Goal: Transaction & Acquisition: Purchase product/service

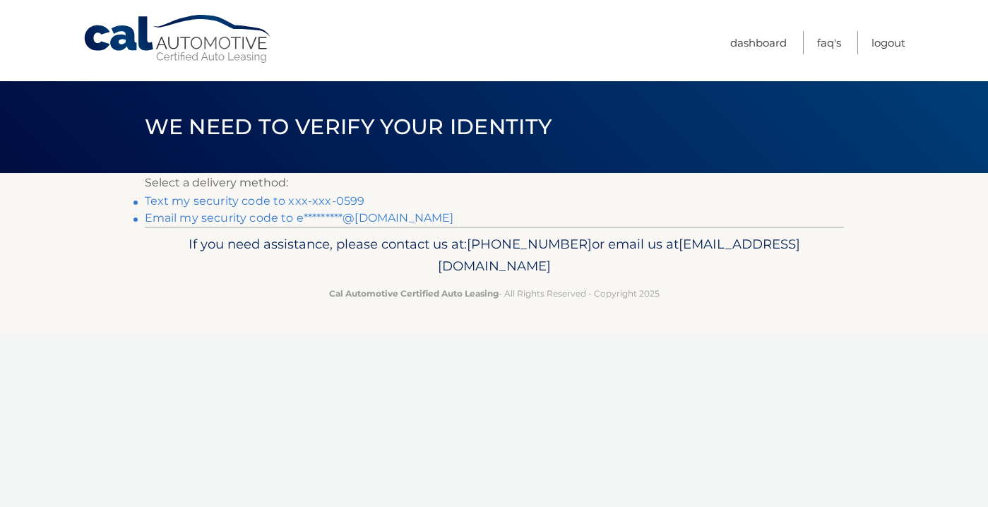
click at [338, 201] on link "Text my security code to xxx-xxx-0599" at bounding box center [255, 200] width 220 height 13
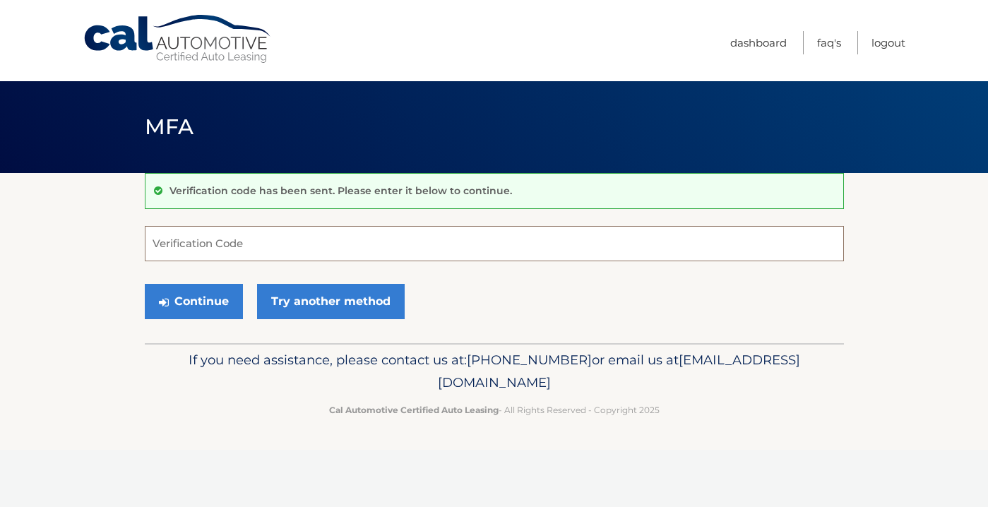
click at [273, 249] on input "Verification Code" at bounding box center [494, 243] width 699 height 35
type input "760882"
click at [193, 301] on button "Continue" at bounding box center [194, 301] width 98 height 35
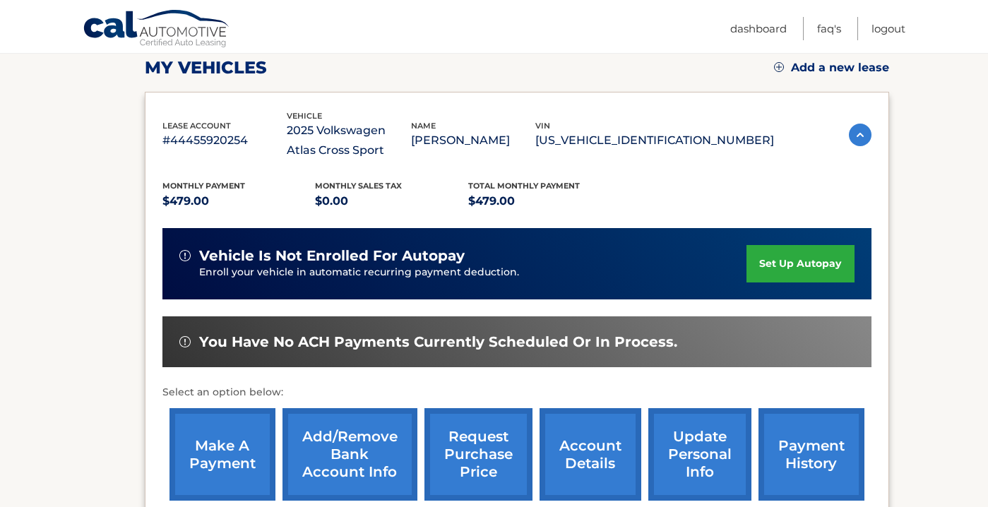
scroll to position [233, 0]
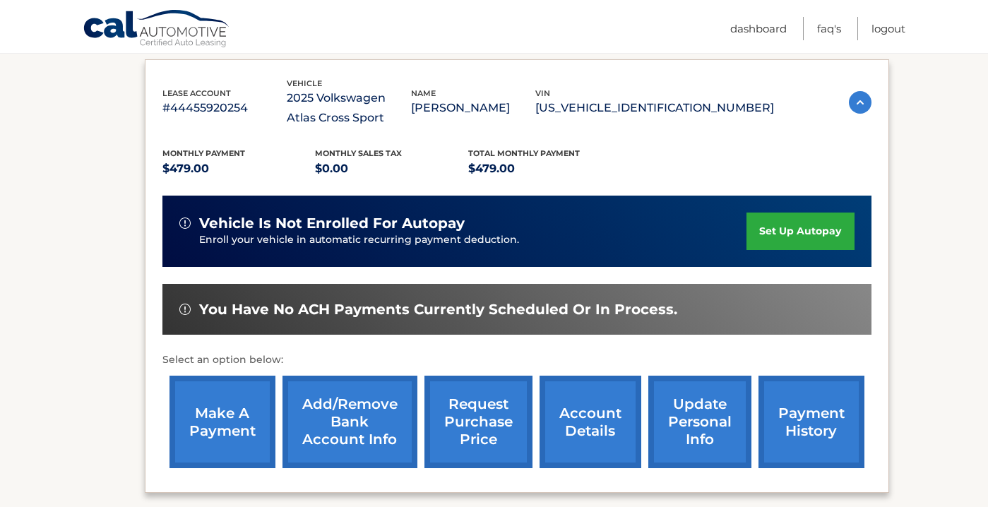
click at [241, 451] on link "make a payment" at bounding box center [222, 422] width 106 height 93
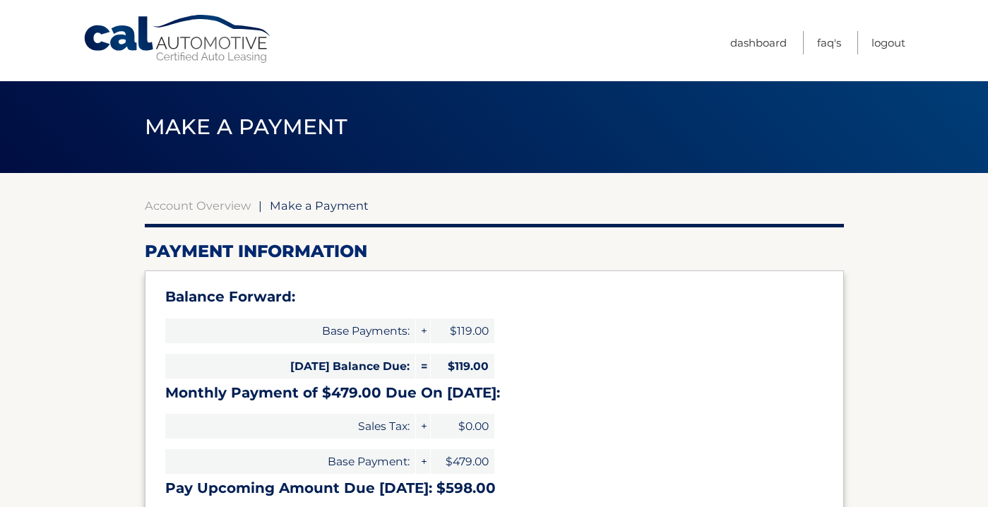
select select "OGIzYzY3MWEtODJjNS00NTIzLWE0ZTAtODk2NDFlNDg2MjQ5"
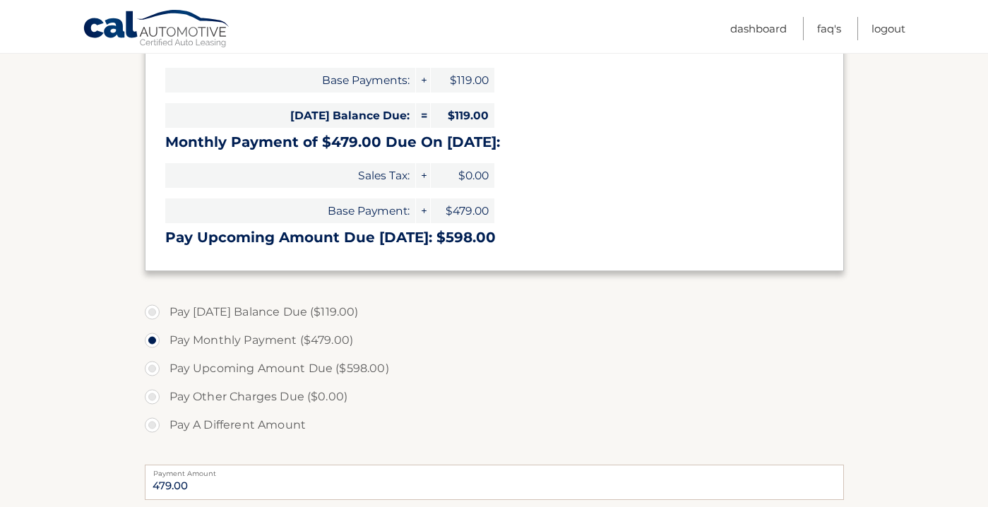
scroll to position [251, 0]
click at [154, 309] on label "Pay Today's Balance Due ($119.00)" at bounding box center [494, 311] width 699 height 28
click at [154, 309] on input "Pay Today's Balance Due ($119.00)" at bounding box center [157, 308] width 14 height 23
radio input "true"
type input "119.00"
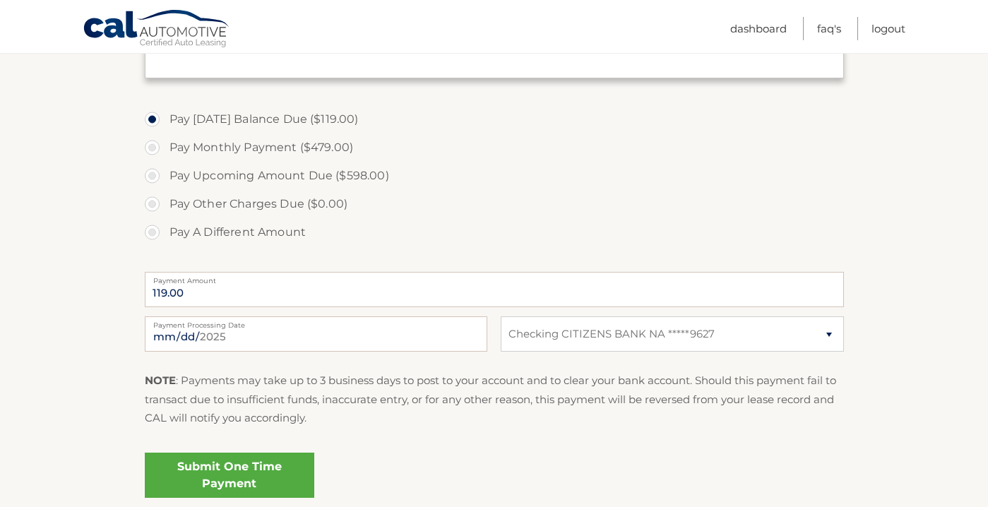
scroll to position [444, 0]
click at [246, 473] on link "Submit One Time Payment" at bounding box center [229, 474] width 169 height 45
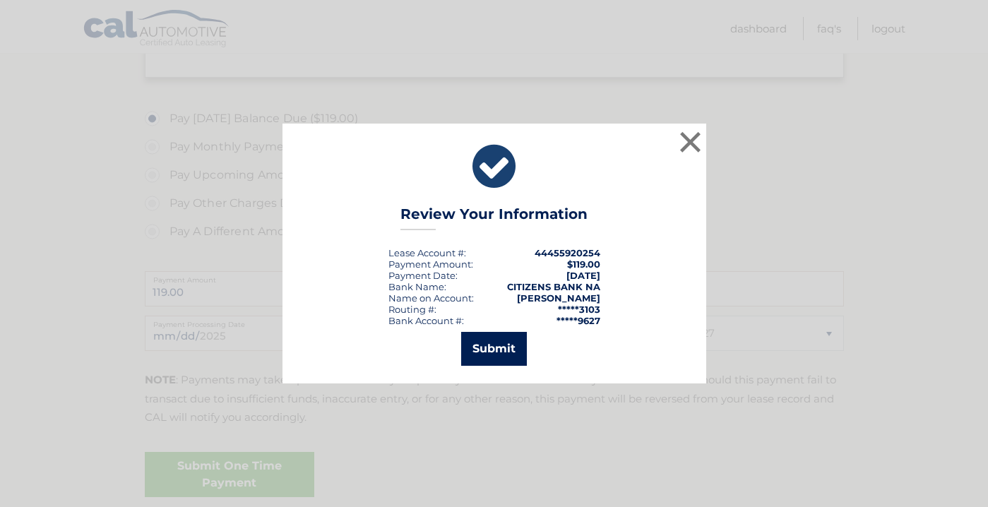
click at [515, 352] on button "Submit" at bounding box center [494, 349] width 66 height 34
